Goal: Information Seeking & Learning: Learn about a topic

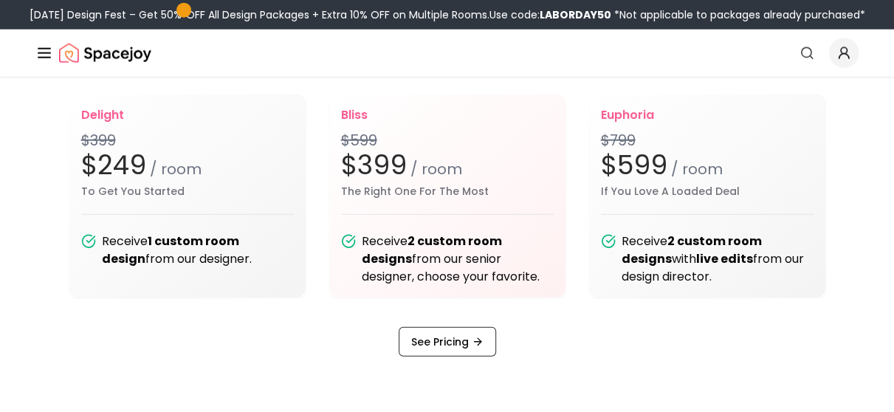
scroll to position [1718, 0]
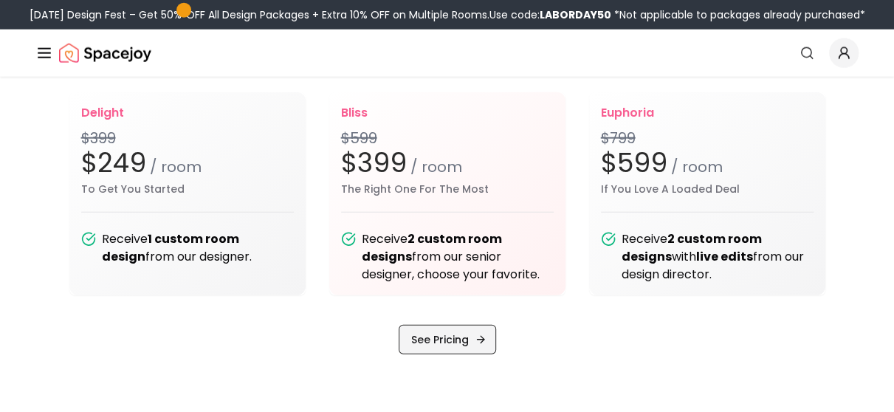
click at [462, 343] on link "See Pricing" at bounding box center [446, 340] width 97 height 30
click at [27, 237] on div "Transparent pricing. Designed for you delight $399 $249 / room To Get You Start…" at bounding box center [447, 193] width 894 height 321
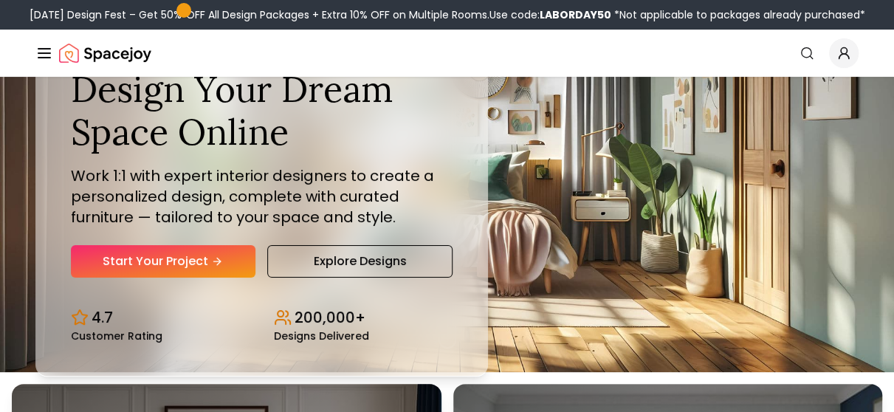
scroll to position [0, 0]
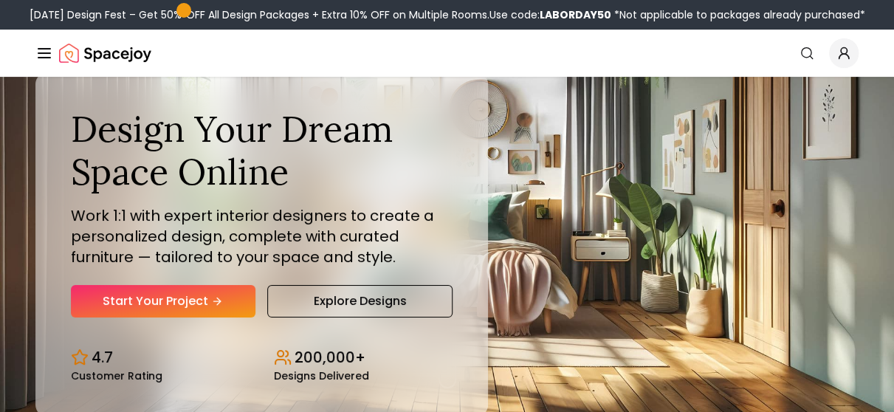
click at [473, 49] on div "Spacejoy Search" at bounding box center [446, 53] width 823 height 30
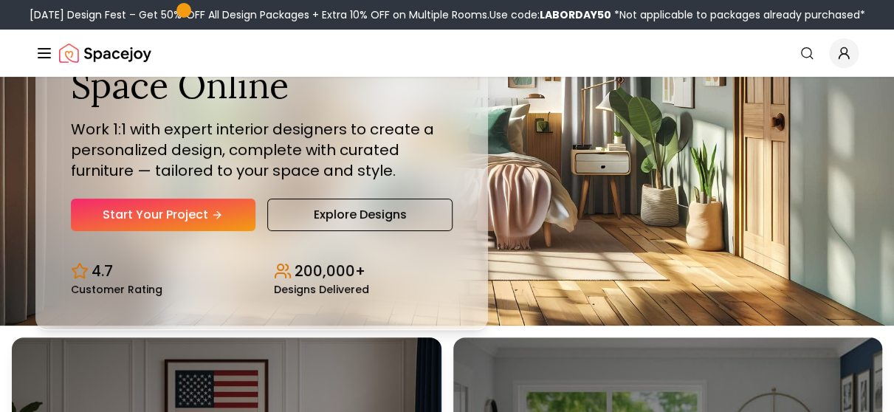
scroll to position [89, 0]
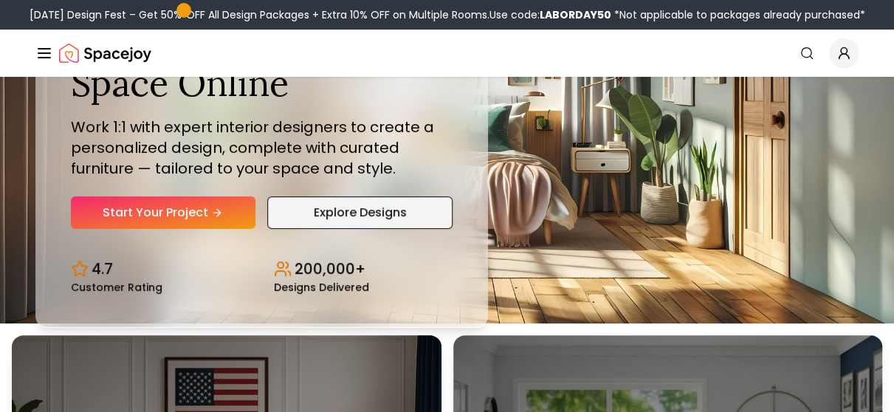
click at [412, 213] on link "Explore Designs" at bounding box center [360, 212] width 186 height 32
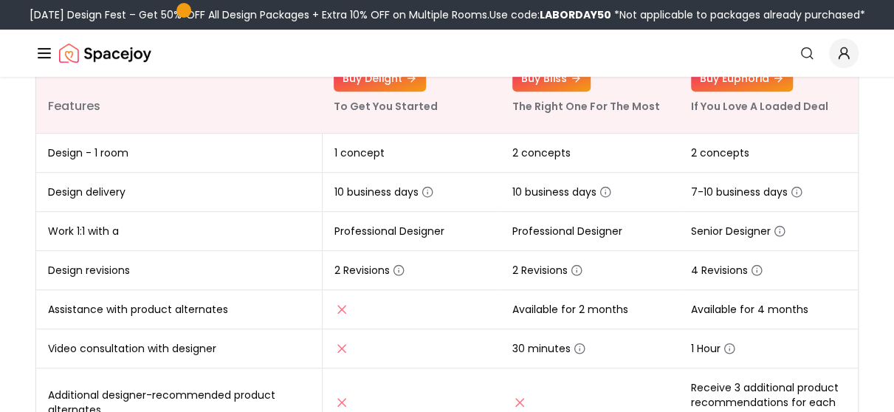
scroll to position [295, 0]
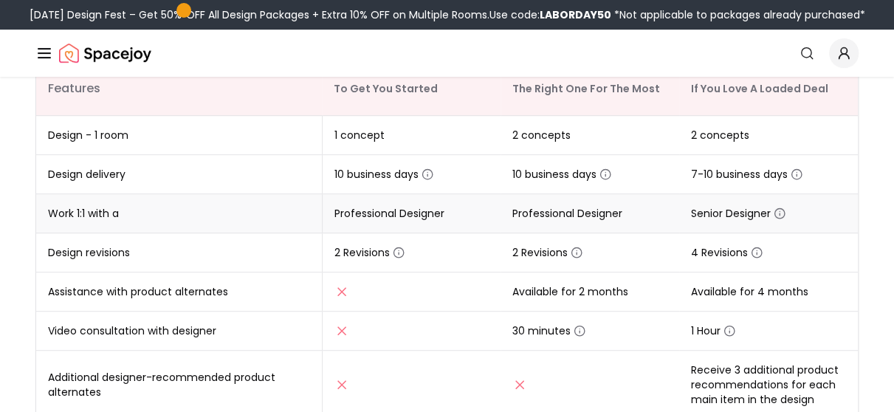
click at [777, 213] on icon "button" at bounding box center [779, 213] width 12 height 12
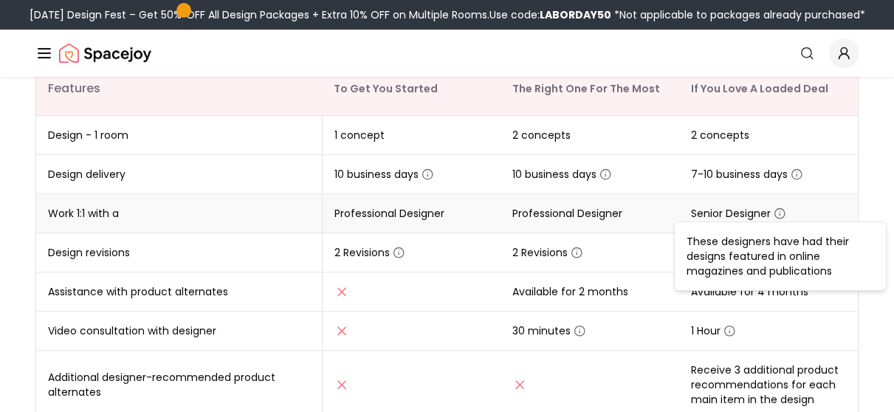
click at [624, 209] on td "Professional Designer" at bounding box center [589, 213] width 179 height 39
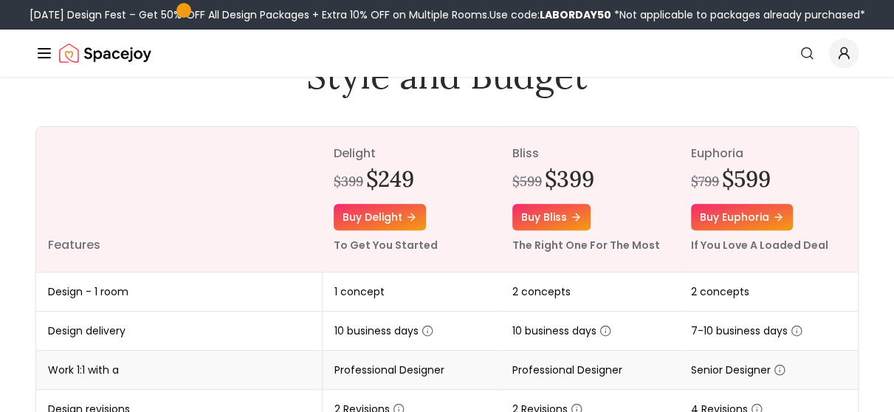
scroll to position [142, 0]
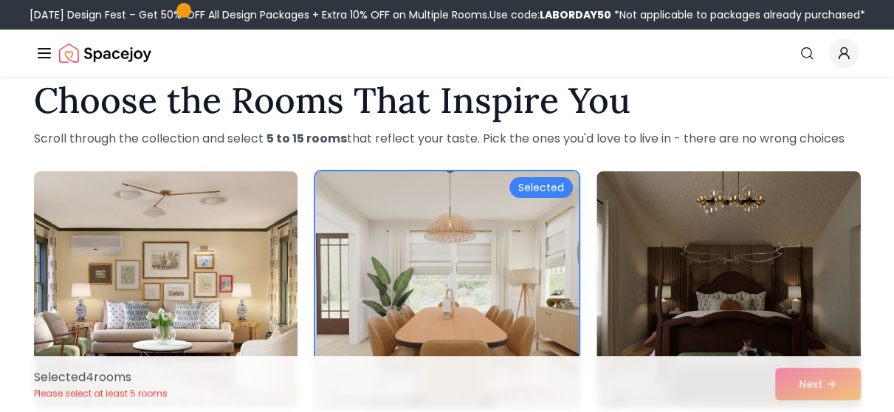
click at [226, 103] on h1 "Choose the Rooms That Inspire You" at bounding box center [447, 100] width 826 height 35
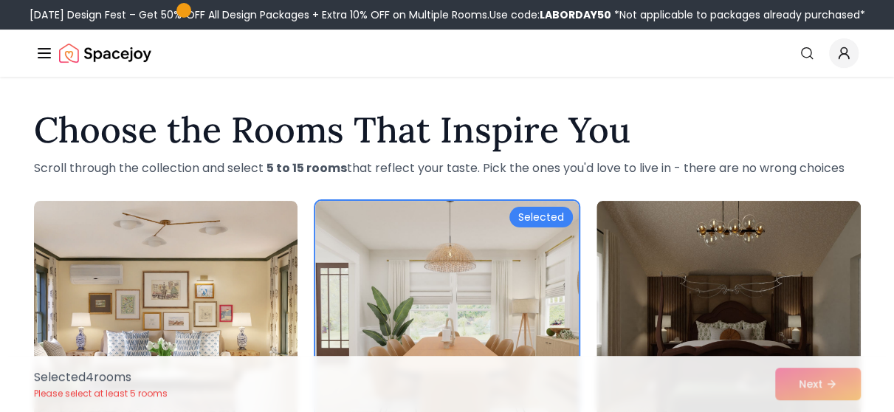
click at [139, 132] on h1 "Choose the Rooms That Inspire You" at bounding box center [447, 129] width 826 height 35
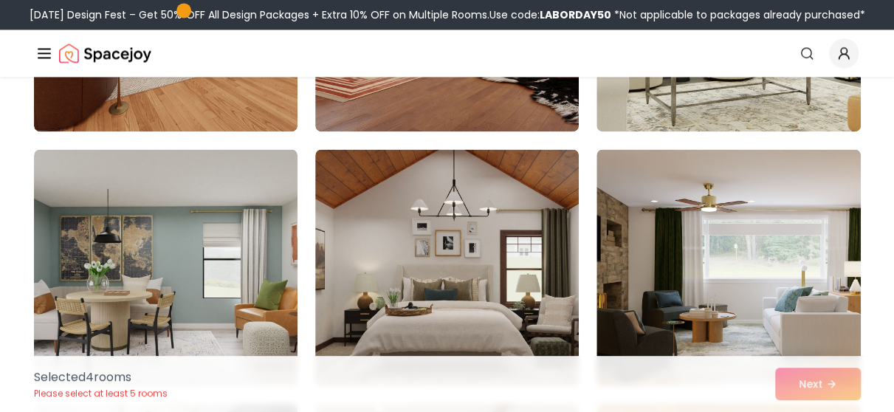
scroll to position [1151, 0]
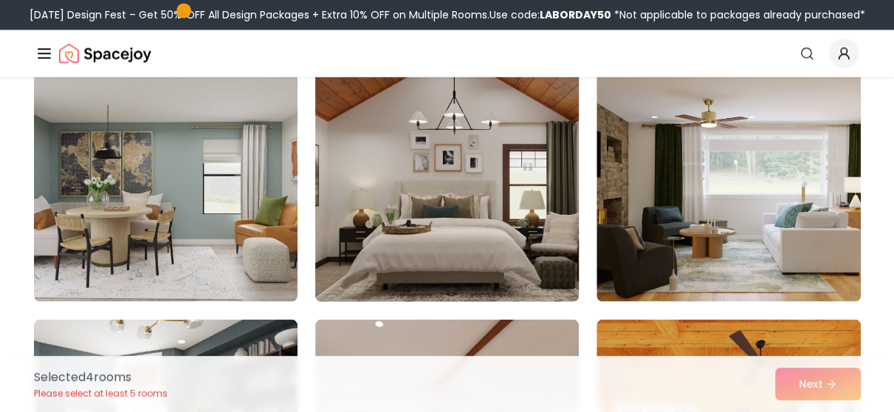
click at [493, 198] on img at bounding box center [446, 183] width 277 height 248
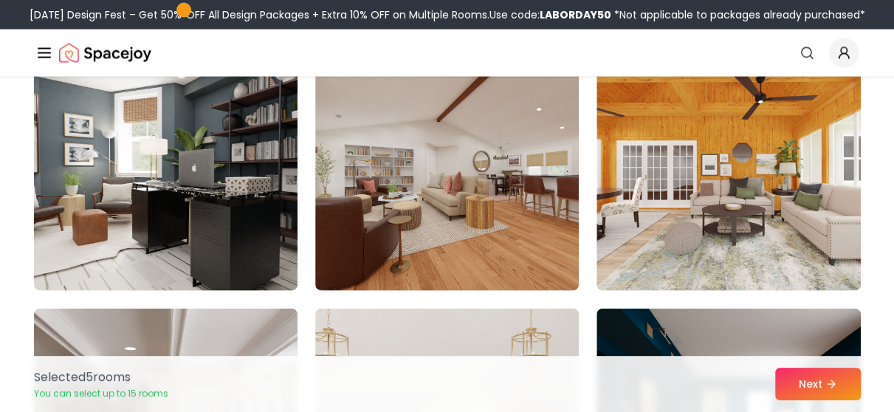
scroll to position [1417, 0]
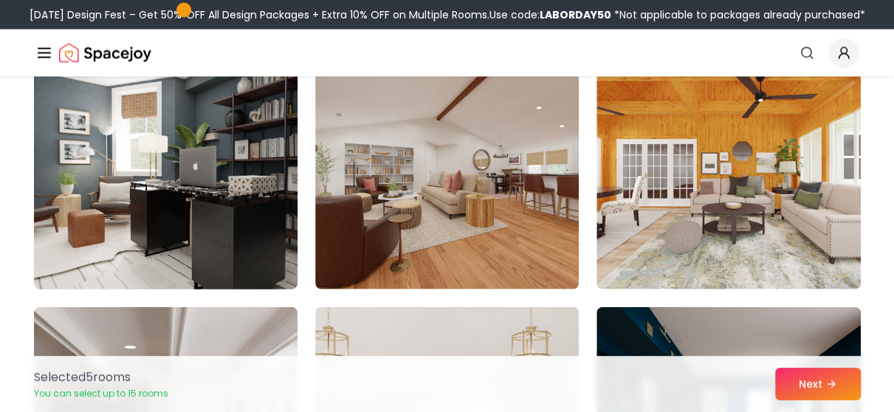
click at [184, 181] on img at bounding box center [165, 171] width 277 height 248
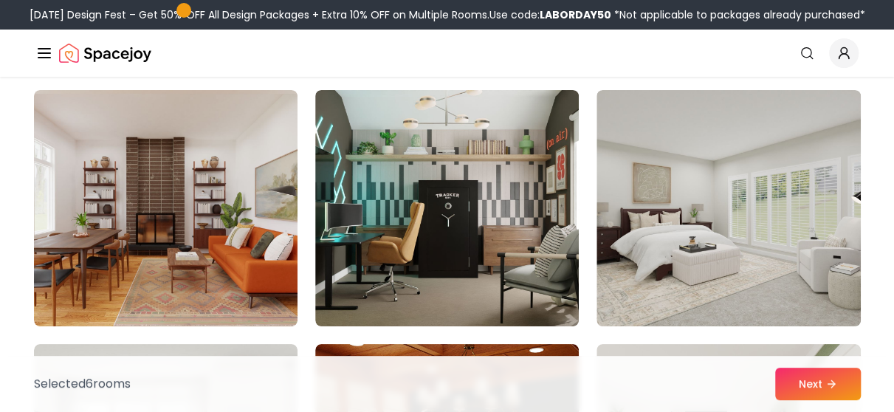
scroll to position [2651, 0]
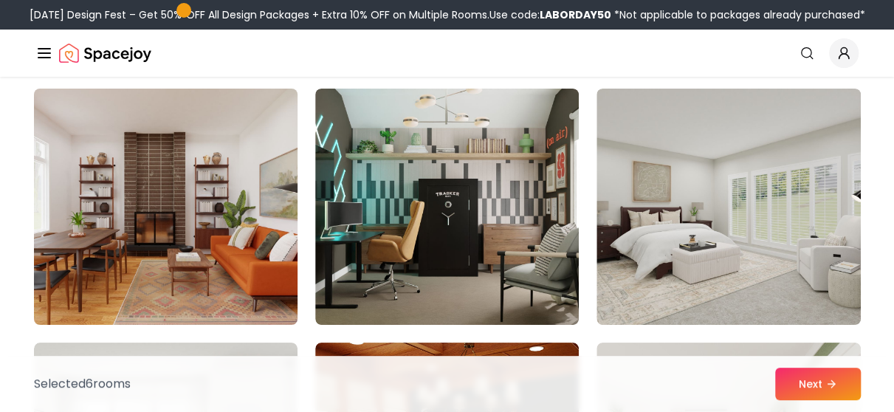
click at [165, 254] on img at bounding box center [165, 207] width 277 height 248
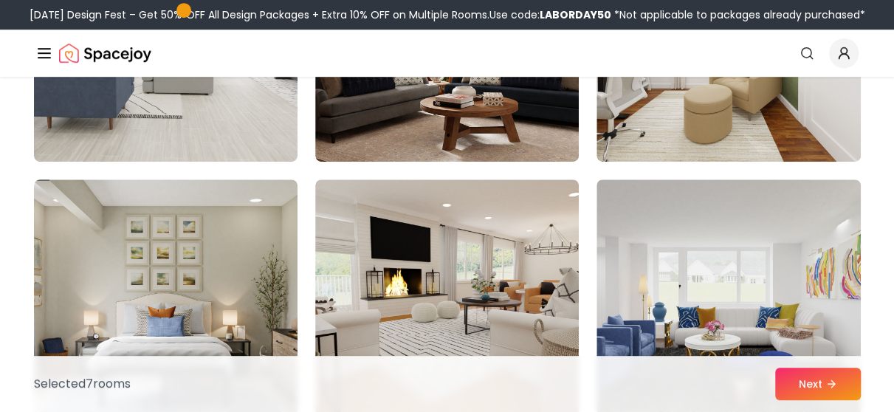
scroll to position [3176, 0]
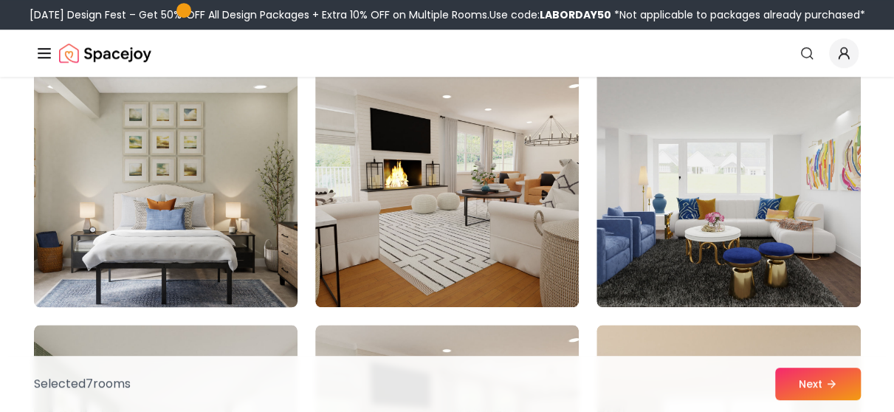
click at [142, 223] on img at bounding box center [165, 189] width 277 height 248
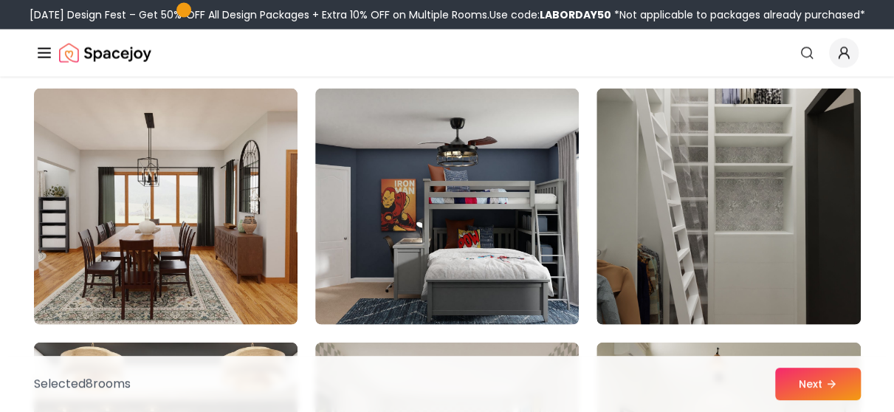
scroll to position [6742, 0]
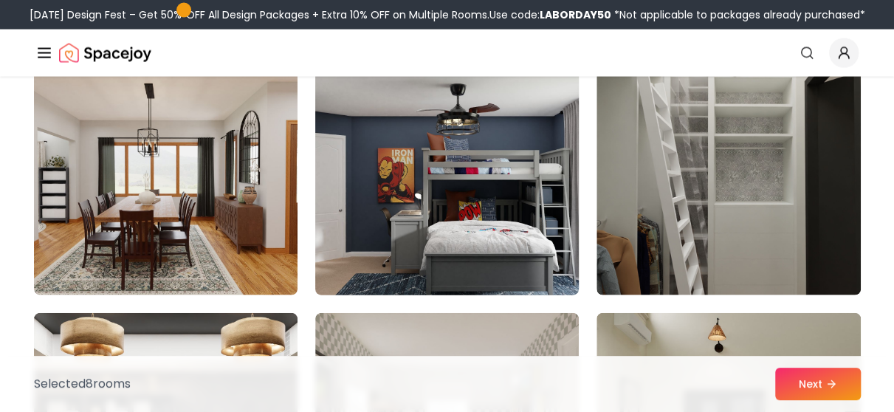
click at [462, 185] on img at bounding box center [446, 177] width 277 height 248
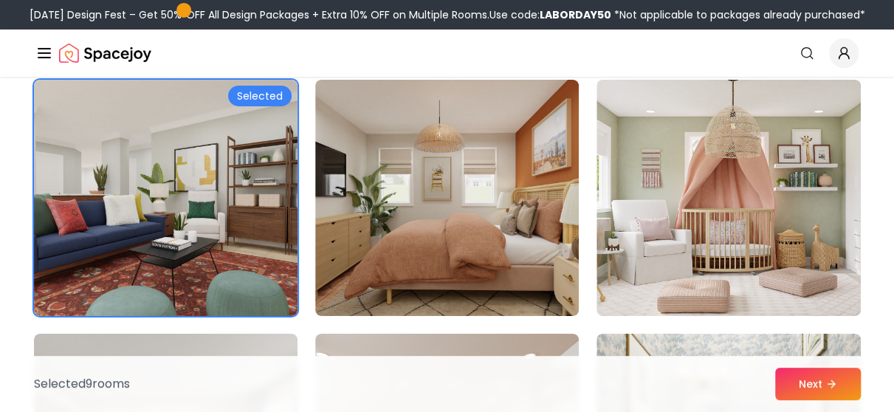
scroll to position [7739, 0]
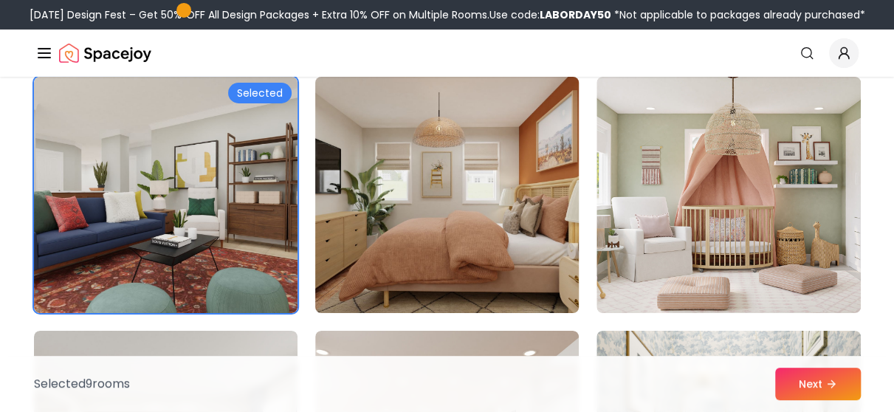
click at [441, 192] on img at bounding box center [446, 195] width 277 height 248
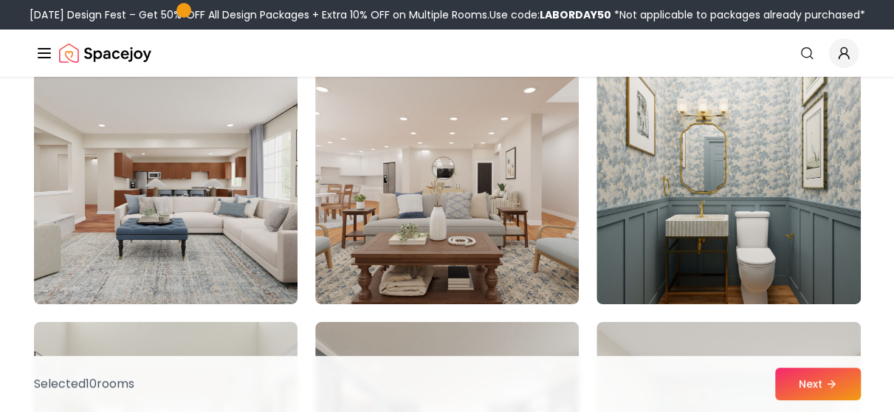
scroll to position [8005, 0]
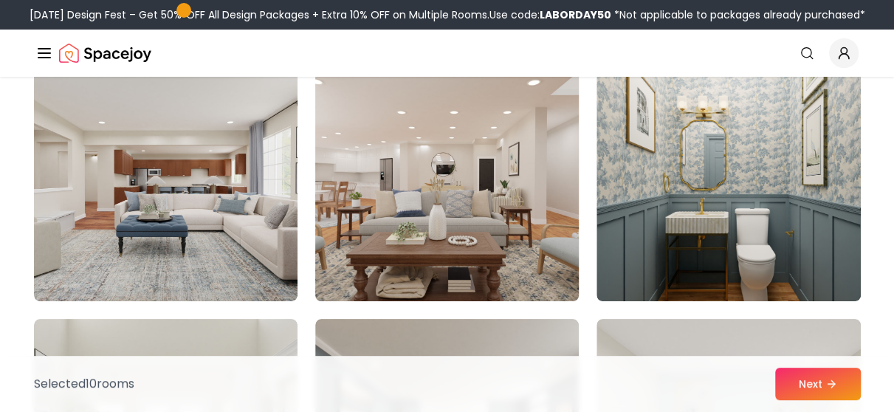
click at [432, 194] on img at bounding box center [446, 183] width 277 height 248
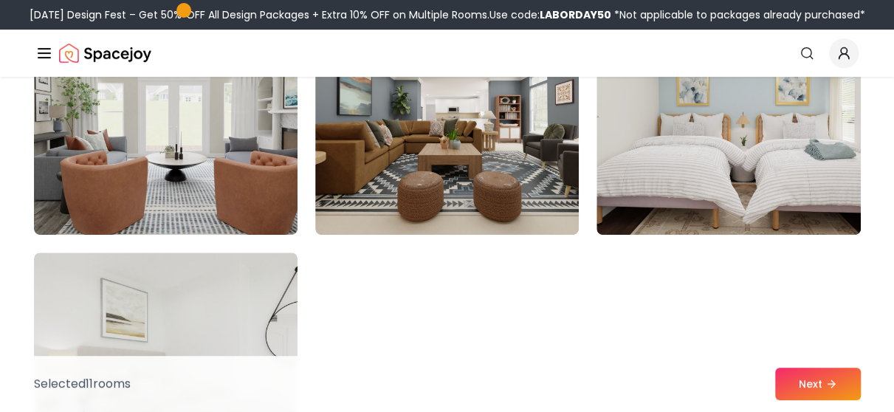
scroll to position [8330, 0]
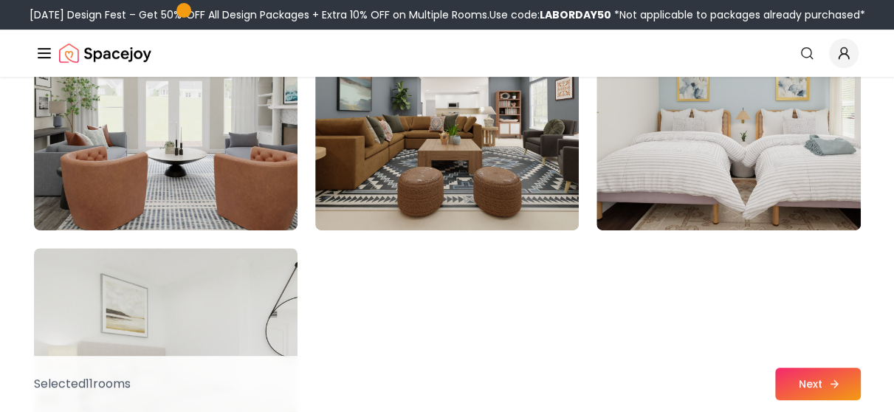
click at [804, 388] on button "Next" at bounding box center [818, 383] width 86 height 32
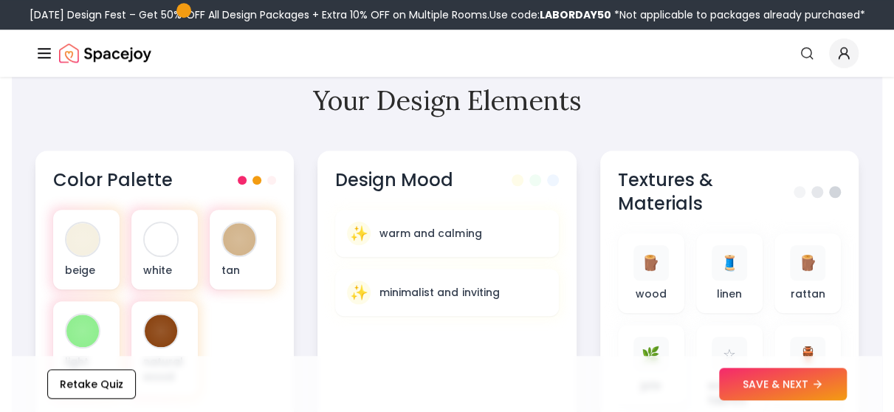
scroll to position [177, 0]
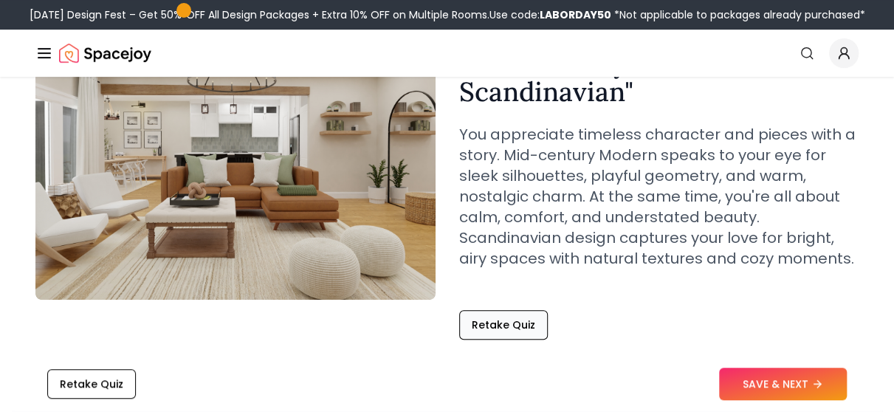
click at [494, 322] on button "Retake Quiz" at bounding box center [503, 325] width 89 height 30
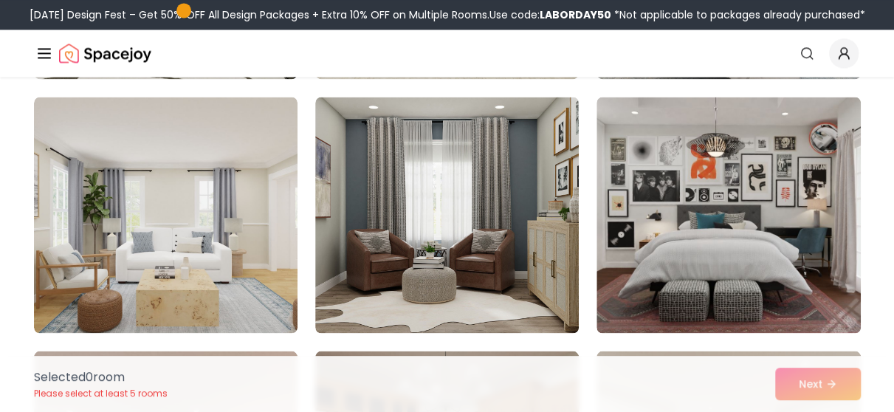
scroll to position [1122, 0]
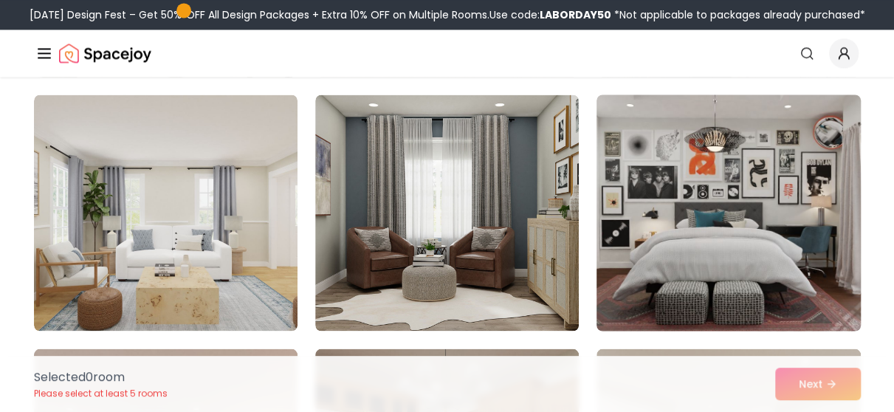
click at [725, 224] on img at bounding box center [728, 213] width 277 height 248
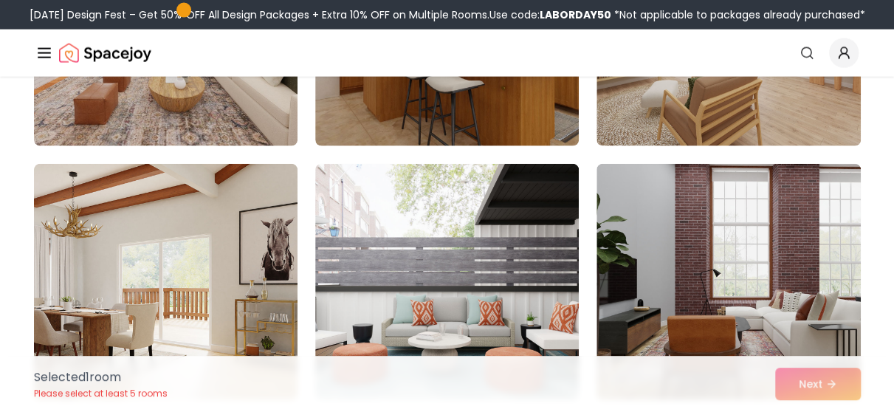
scroll to position [1623, 0]
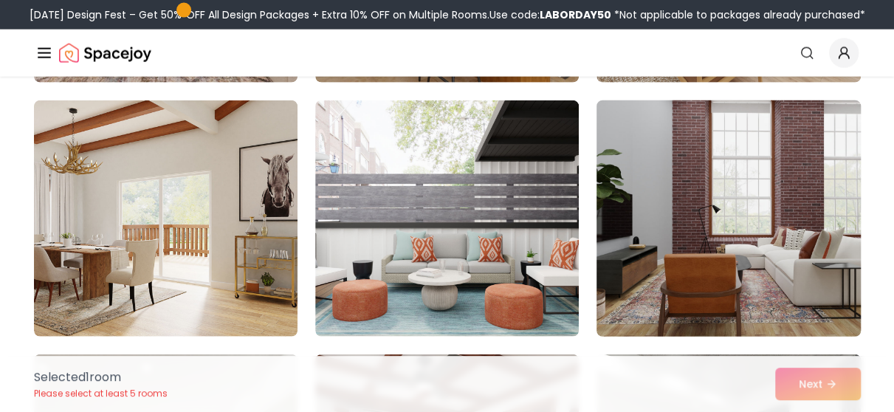
click at [724, 238] on img at bounding box center [728, 218] width 277 height 248
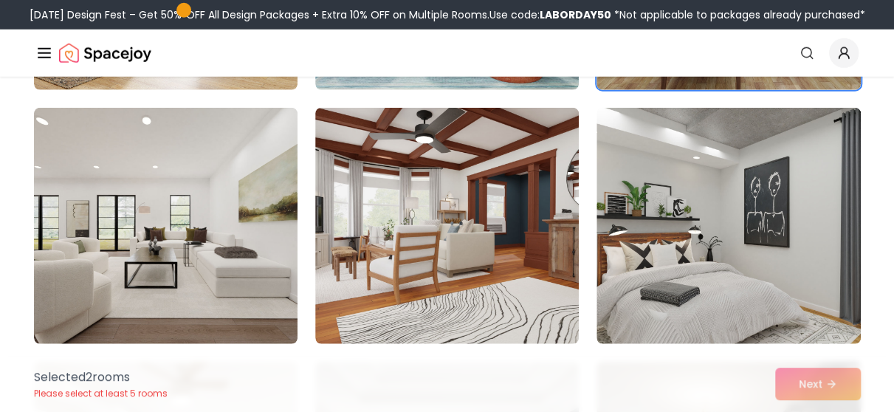
scroll to position [1919, 0]
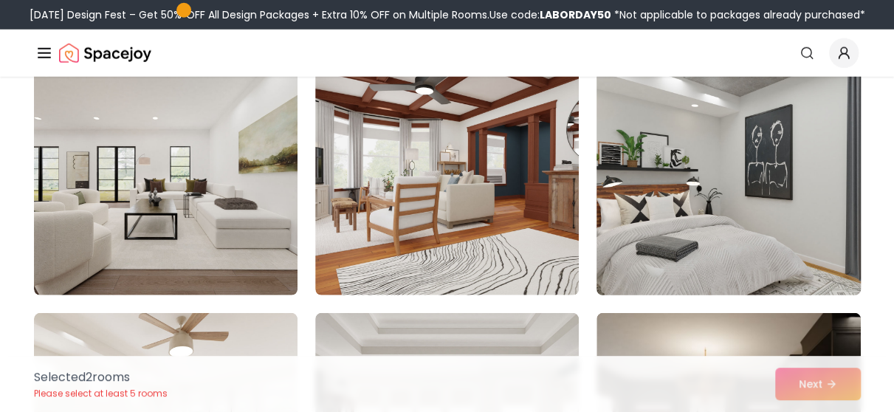
click at [671, 190] on img at bounding box center [728, 177] width 277 height 248
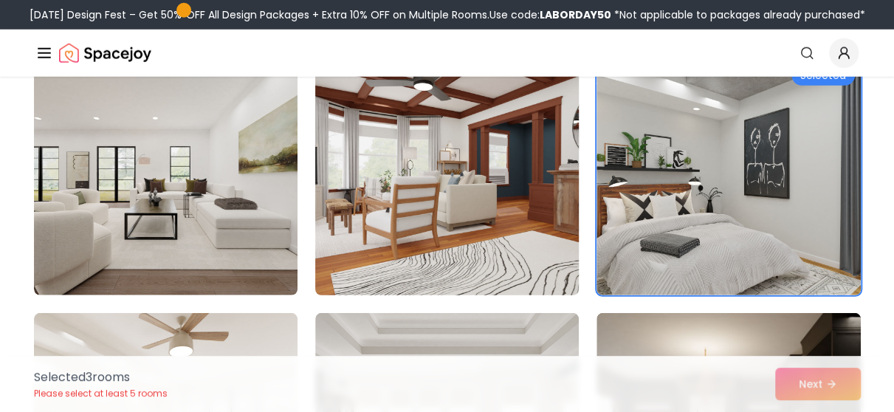
click at [502, 221] on img at bounding box center [446, 177] width 277 height 248
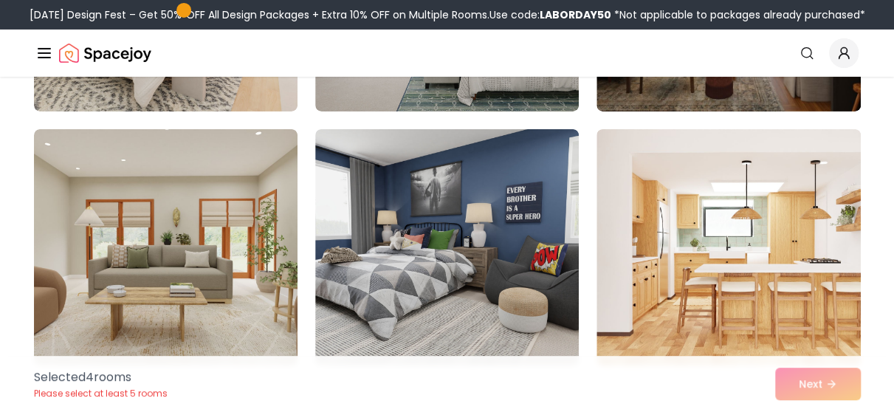
scroll to position [2420, 0]
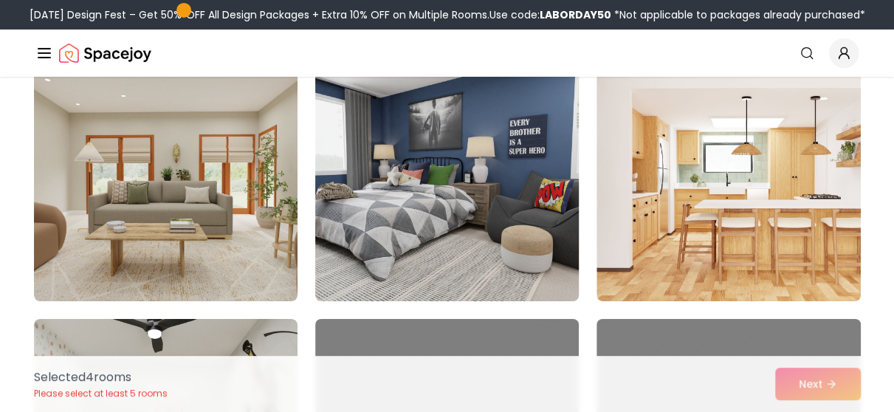
click at [422, 206] on img at bounding box center [446, 183] width 277 height 248
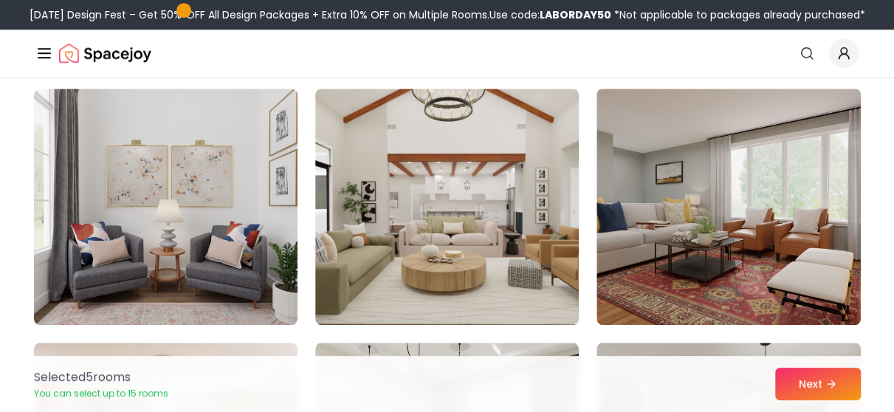
scroll to position [3188, 0]
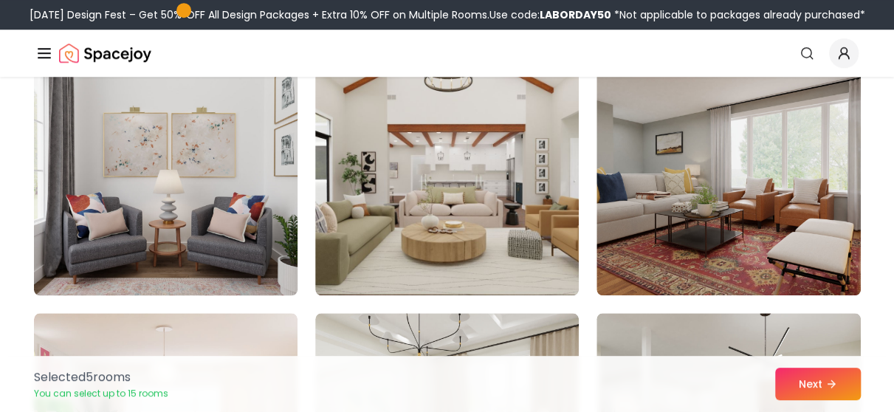
click at [213, 190] on img at bounding box center [165, 177] width 277 height 248
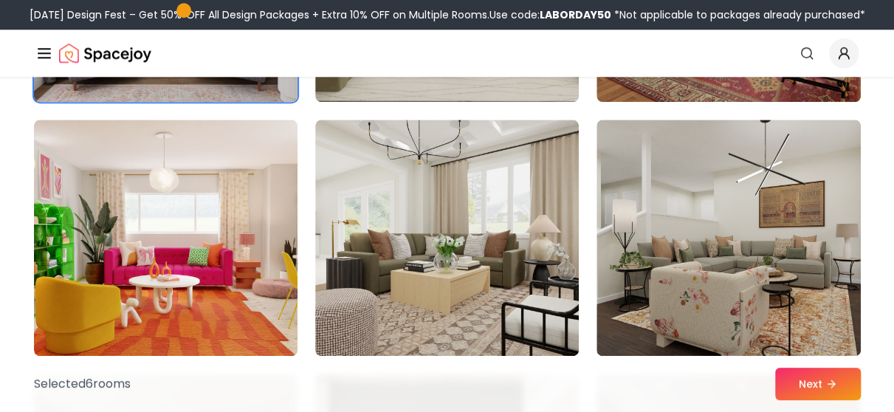
scroll to position [3424, 0]
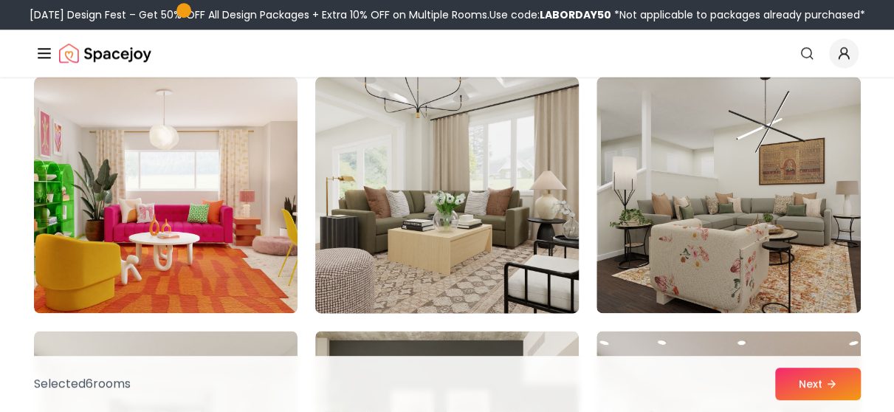
click at [440, 206] on img at bounding box center [446, 195] width 277 height 248
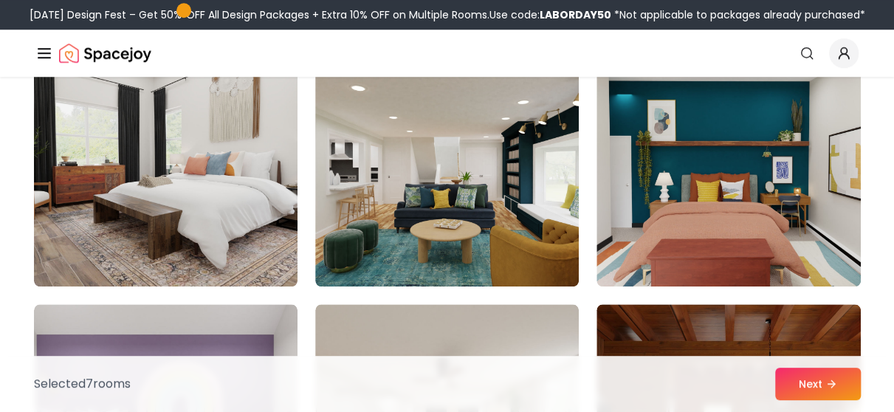
scroll to position [5992, 0]
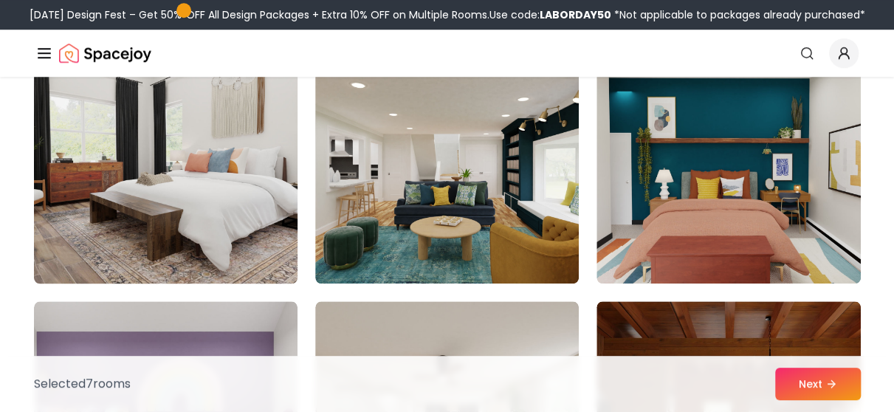
click at [108, 227] on img at bounding box center [165, 165] width 277 height 248
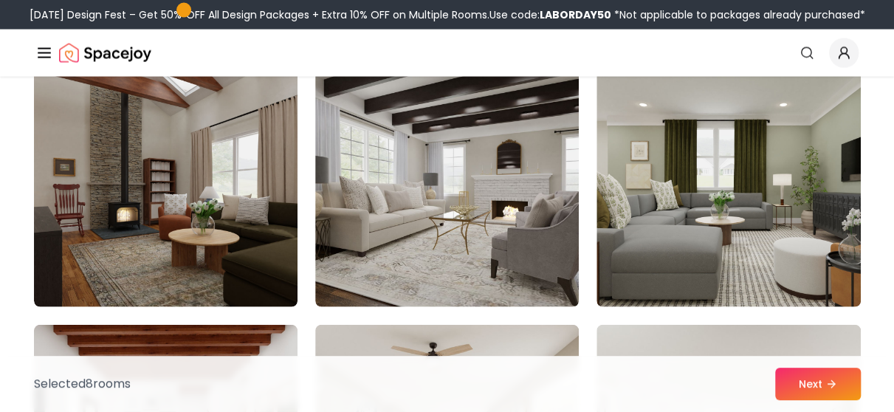
scroll to position [6759, 0]
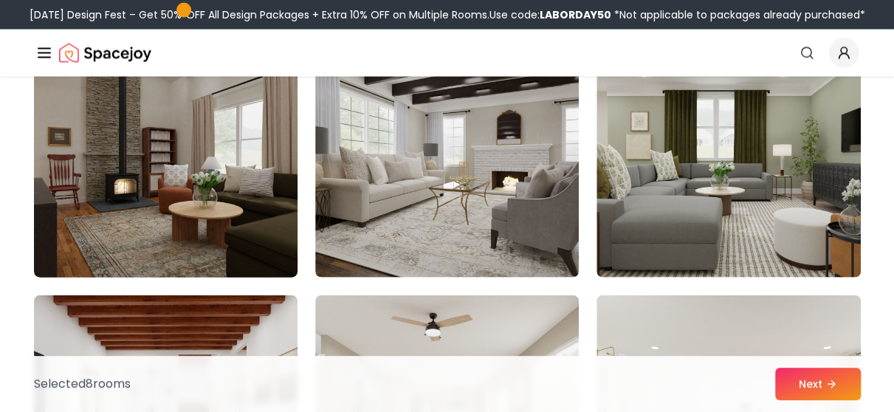
click at [125, 210] on img at bounding box center [165, 159] width 277 height 248
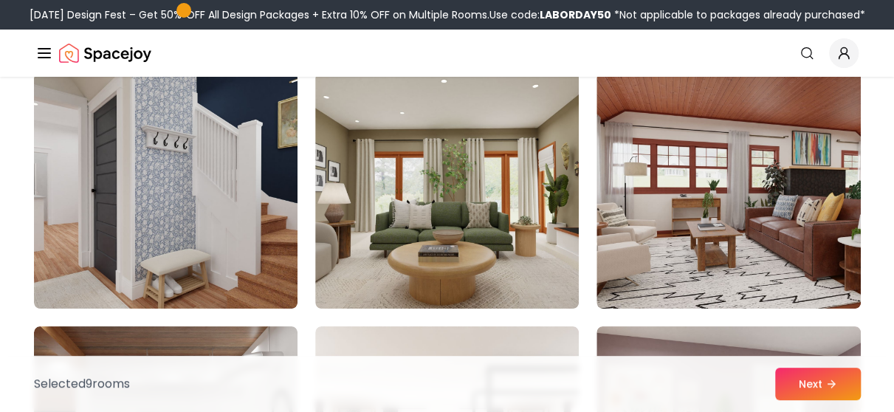
scroll to position [7999, 0]
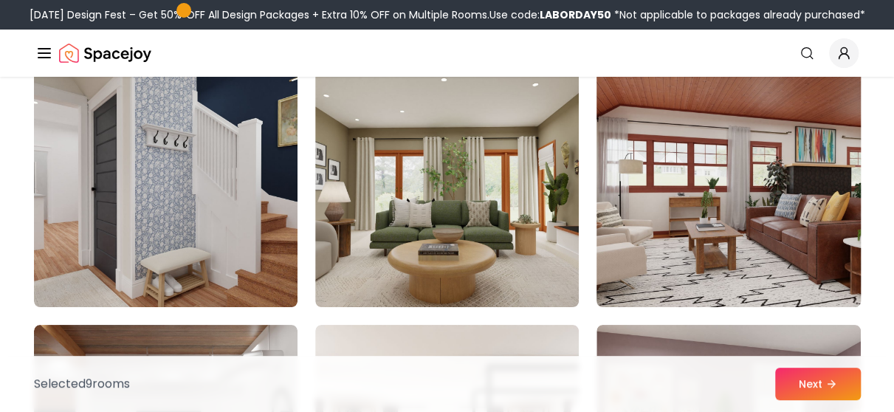
click at [729, 209] on img at bounding box center [728, 189] width 277 height 248
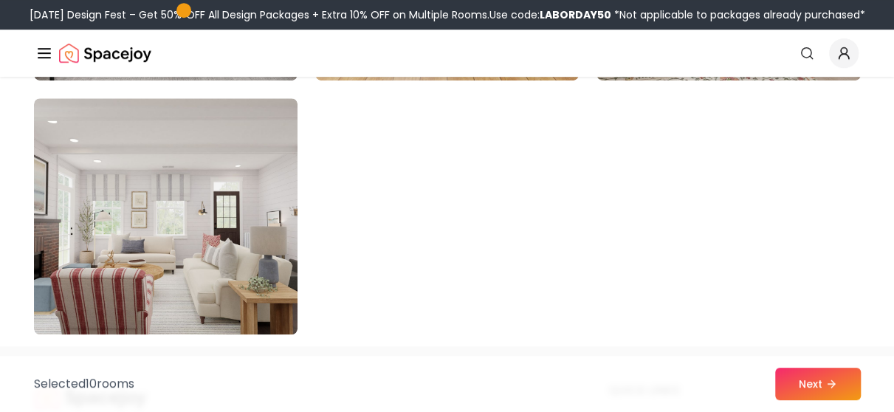
scroll to position [8530, 0]
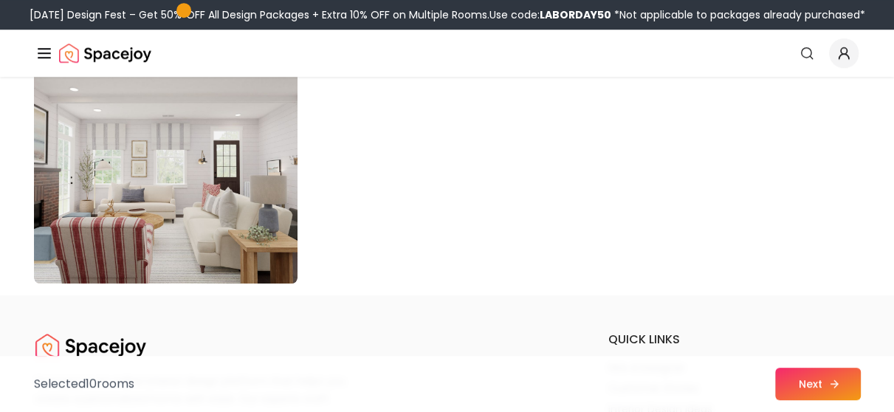
click at [815, 378] on button "Next" at bounding box center [818, 383] width 86 height 32
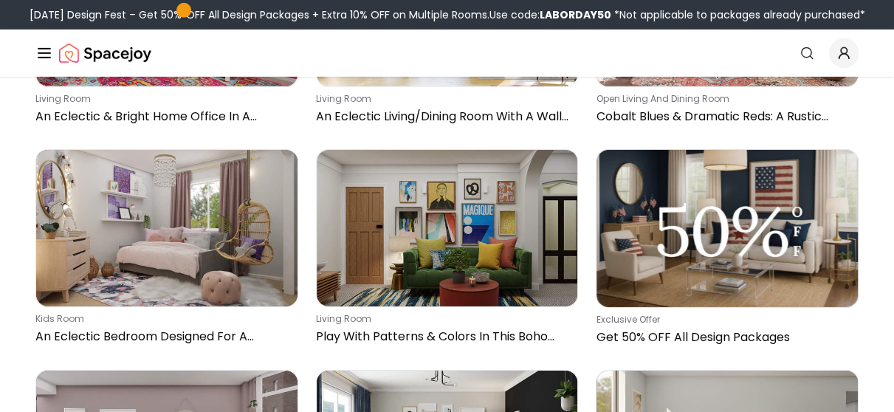
scroll to position [4923, 0]
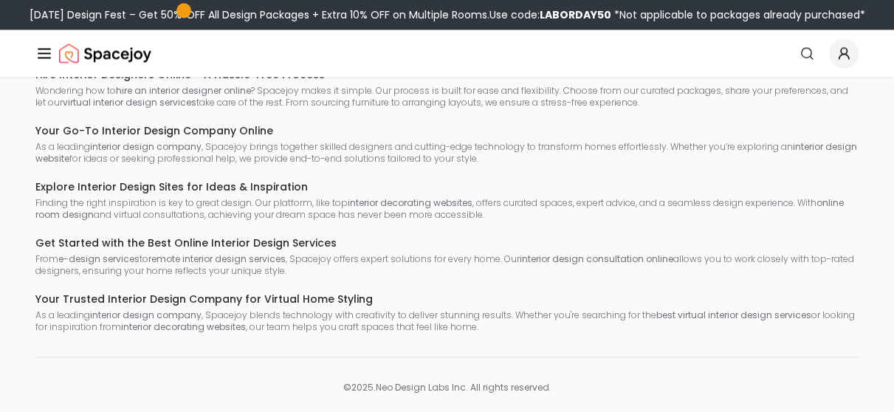
scroll to position [4555, 0]
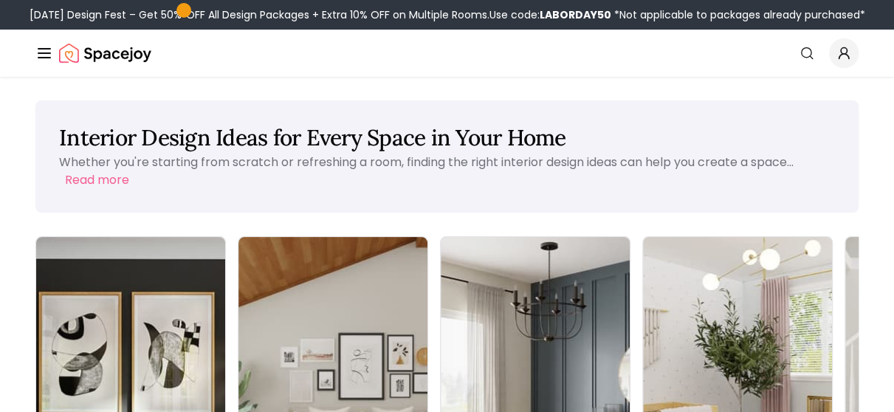
drag, startPoint x: 0, startPoint y: 0, endPoint x: 418, endPoint y: 125, distance: 436.1
click at [418, 125] on h1 "Interior Design Ideas for Every Space in Your Home" at bounding box center [447, 137] width 776 height 27
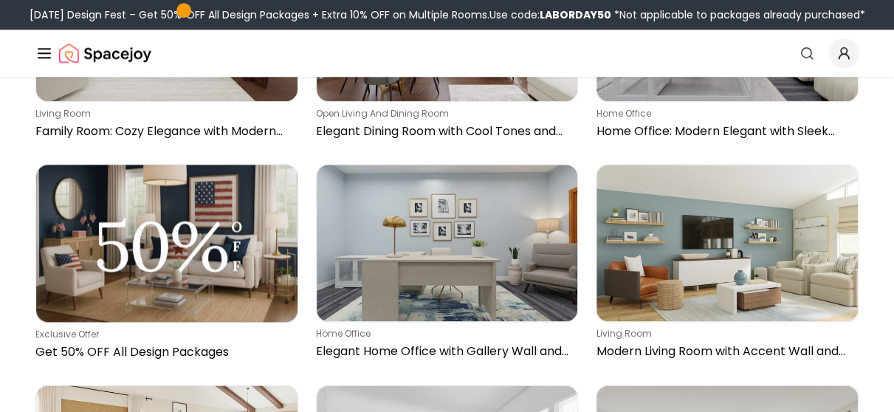
scroll to position [708, 0]
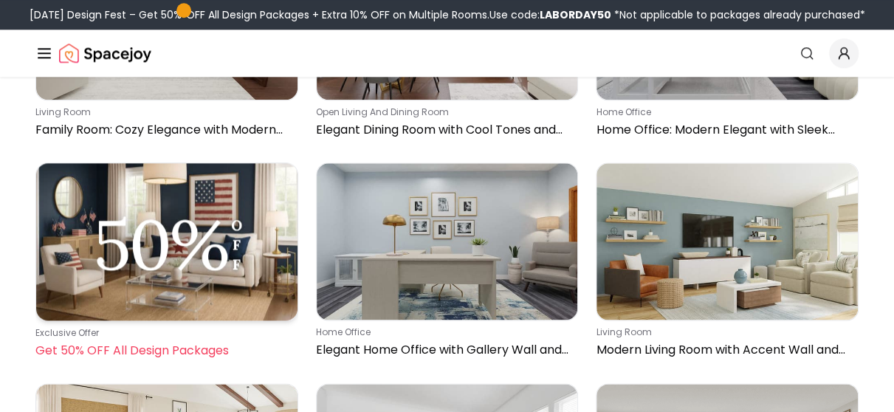
click at [231, 163] on img at bounding box center [166, 241] width 261 height 157
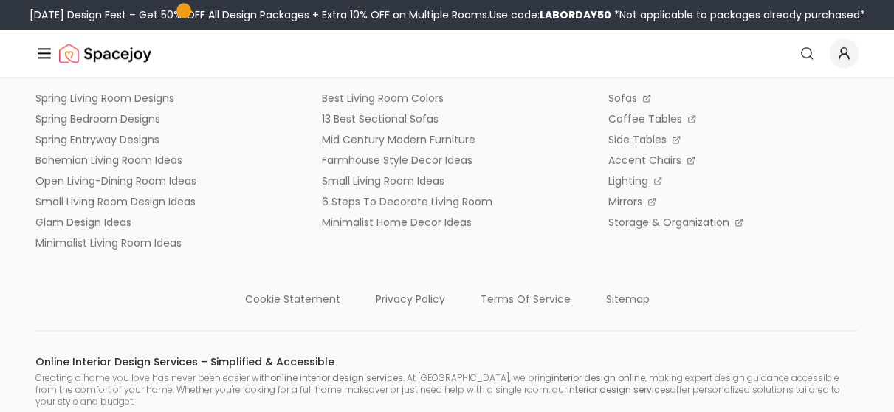
scroll to position [974, 0]
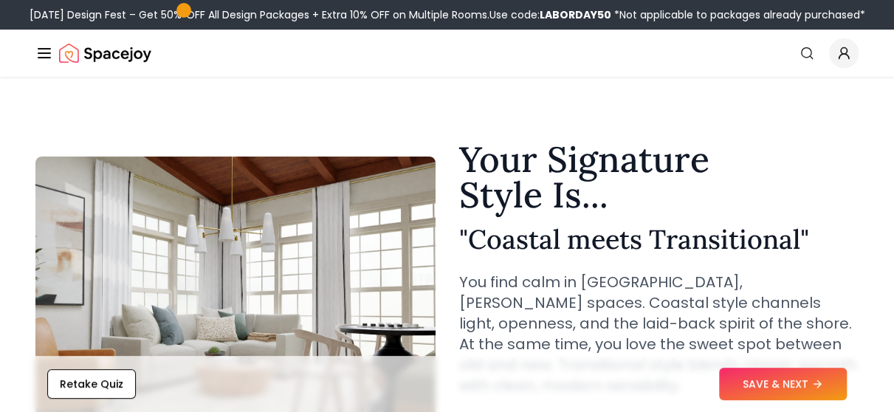
click at [40, 55] on icon "Global" at bounding box center [44, 53] width 18 height 18
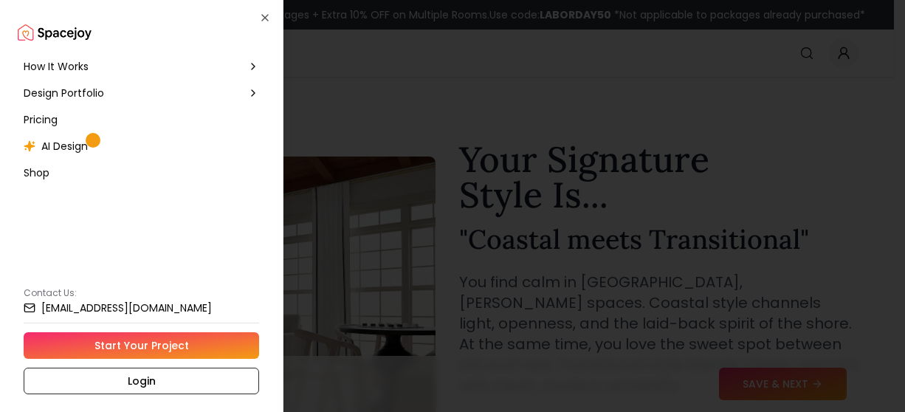
click at [60, 89] on span "Design Portfolio" at bounding box center [64, 93] width 80 height 15
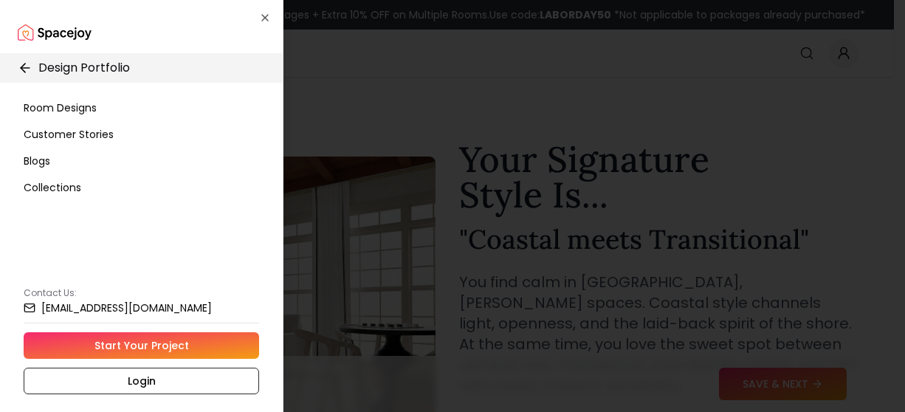
click at [61, 106] on span "Room Designs" at bounding box center [60, 107] width 73 height 15
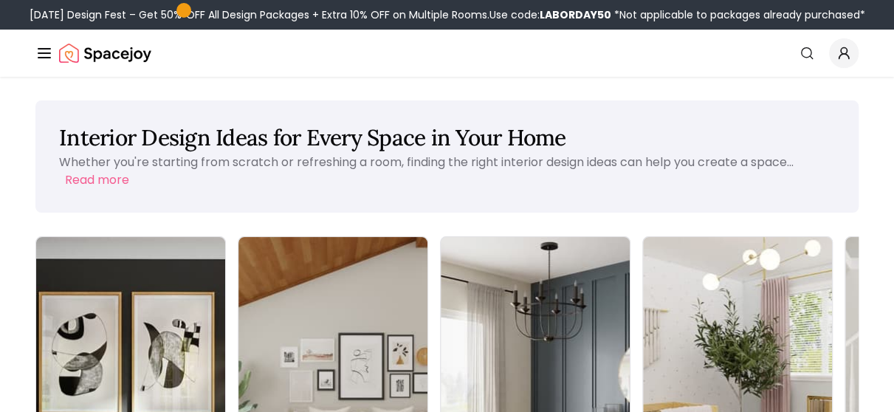
click at [326, 185] on div "Whether you're starting from scratch or refreshing a room, finding the right in…" at bounding box center [447, 170] width 776 height 35
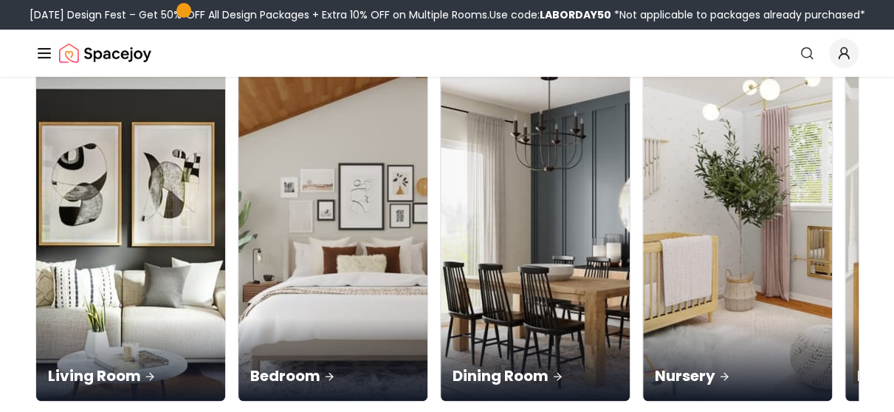
scroll to position [177, 0]
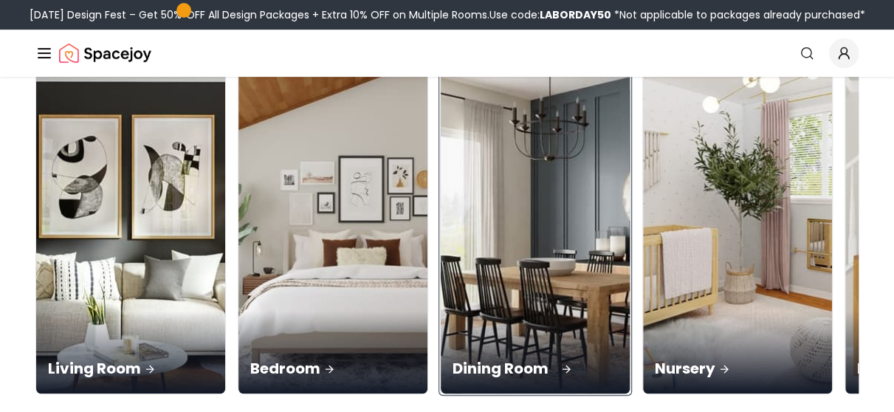
click at [436, 159] on img at bounding box center [535, 227] width 198 height 351
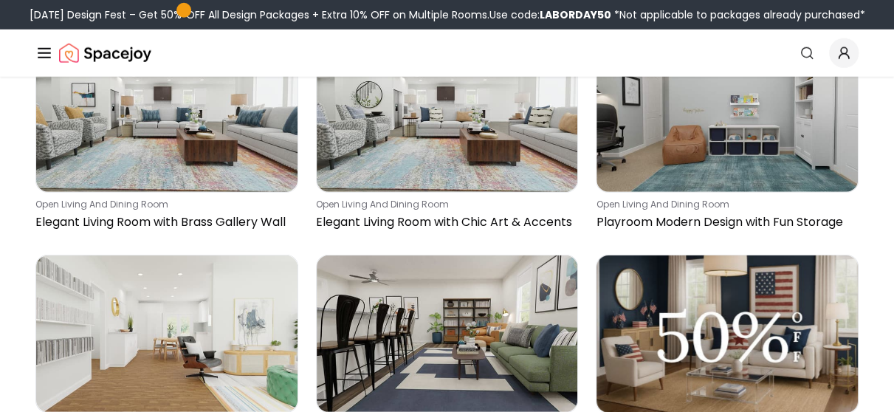
scroll to position [1966, 0]
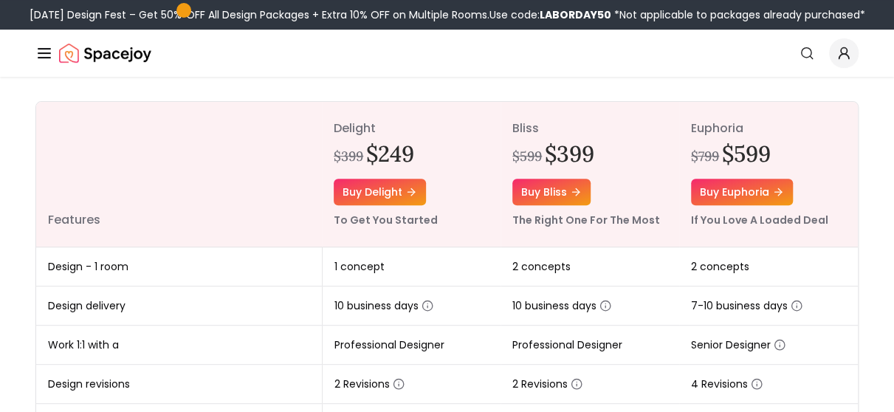
scroll to position [177, 0]
